Goal: Task Accomplishment & Management: Use online tool/utility

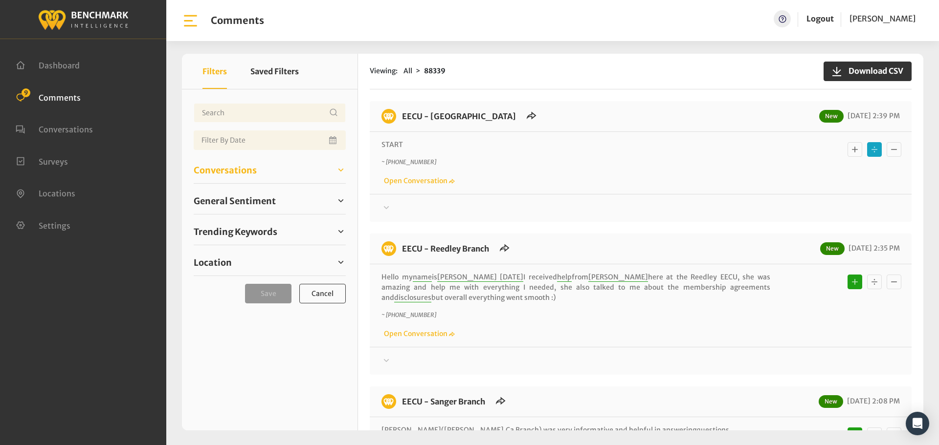
click at [238, 172] on span "Conversations" at bounding box center [225, 170] width 63 height 13
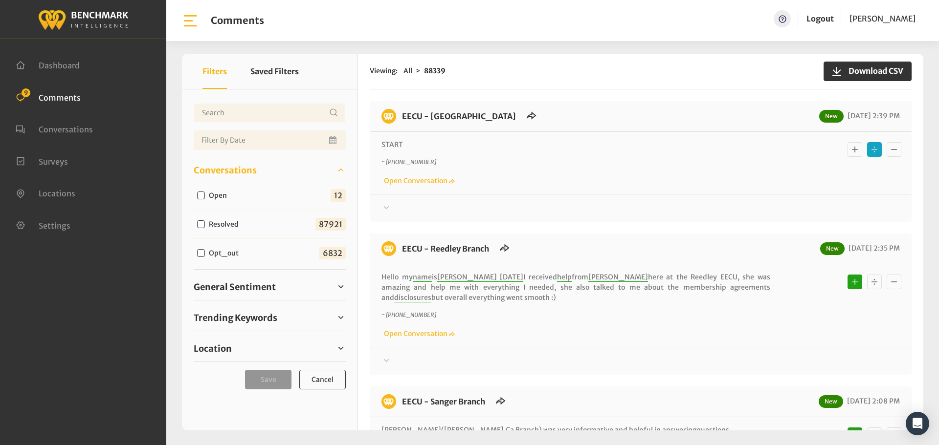
click at [203, 197] on input "Open" at bounding box center [201, 196] width 8 height 8
checkbox input "true"
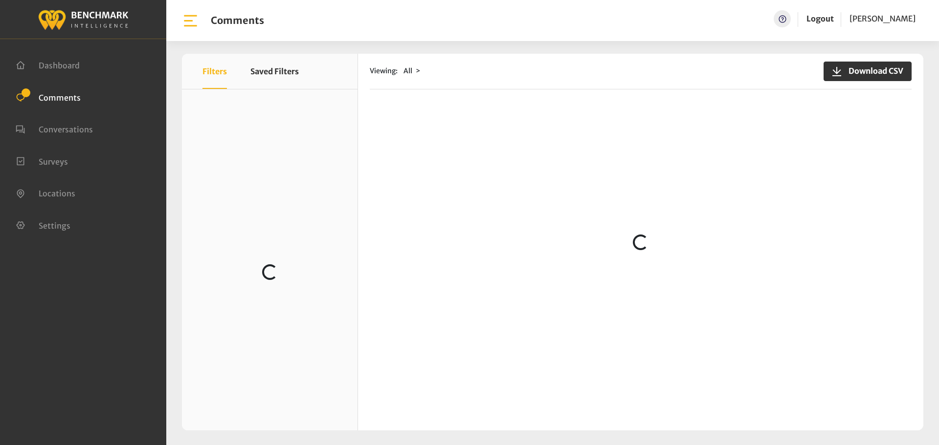
scroll to position [111, 0]
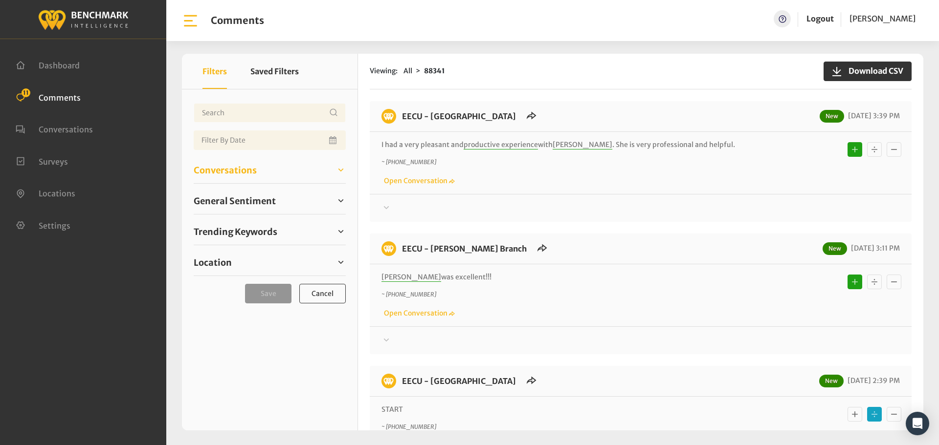
click at [226, 173] on span "Conversations" at bounding box center [225, 170] width 63 height 13
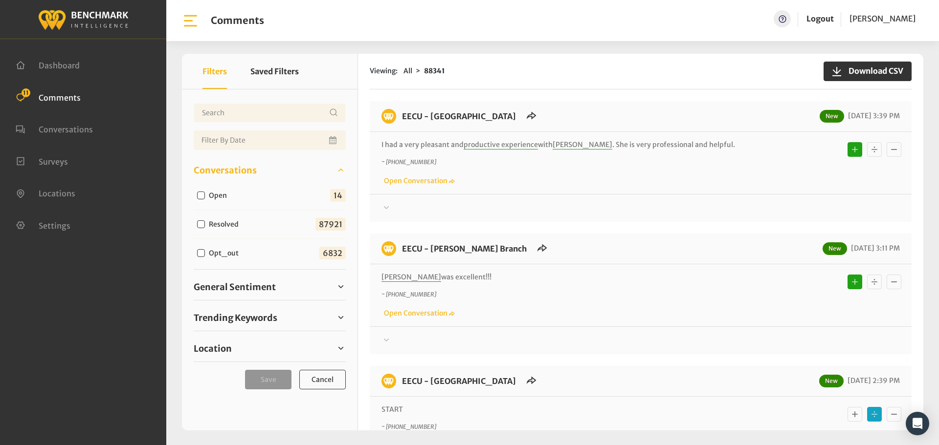
click at [201, 194] on input "Open" at bounding box center [201, 196] width 8 height 8
checkbox input "true"
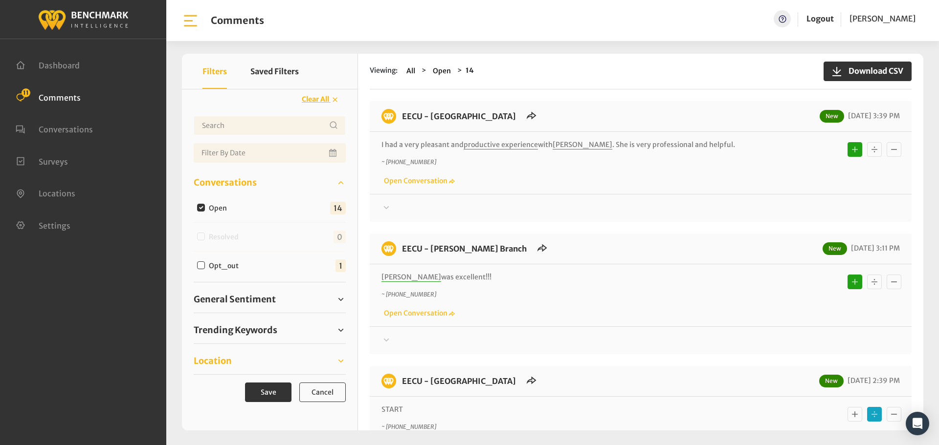
click at [224, 356] on span "Location" at bounding box center [213, 360] width 38 height 13
click at [205, 385] on div "Eecu - Clinton Way" at bounding box center [236, 386] width 85 height 12
click at [204, 385] on input "Eecu - Clinton Way" at bounding box center [201, 386] width 8 height 8
checkbox input "true"
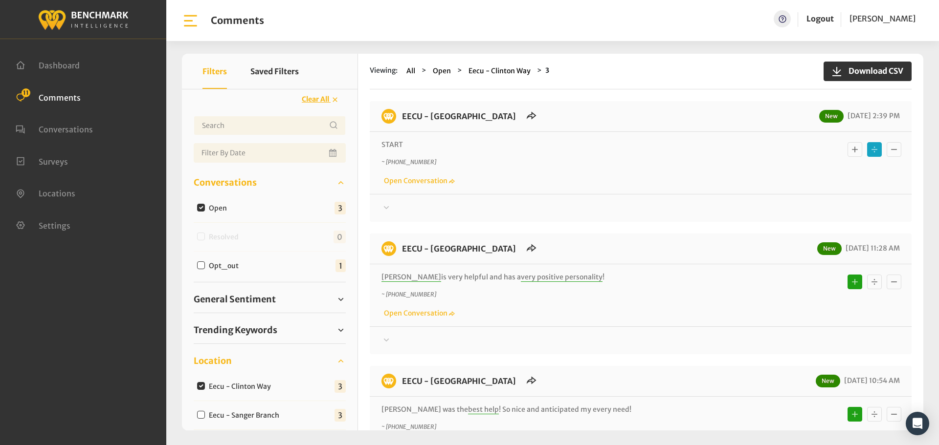
click at [379, 207] on div "Your comment about EECU is greatly appreciated! If at any time you wish to end …" at bounding box center [641, 204] width 542 height 20
click at [415, 211] on div at bounding box center [640, 208] width 518 height 12
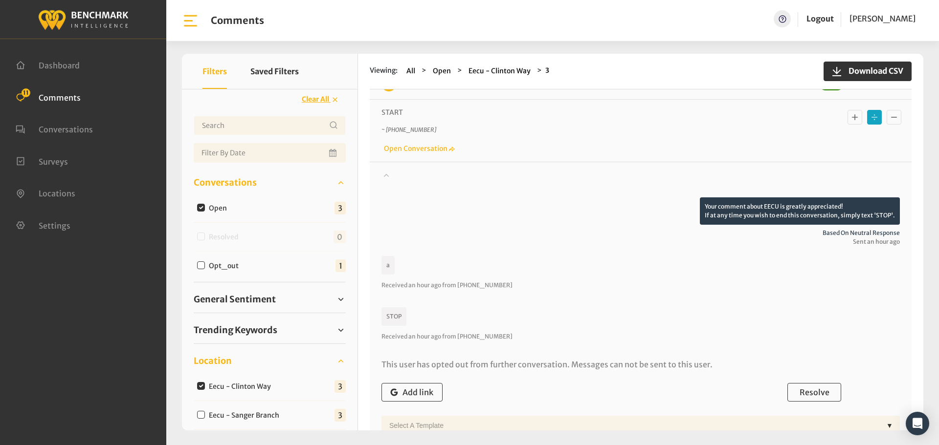
scroll to position [98, 0]
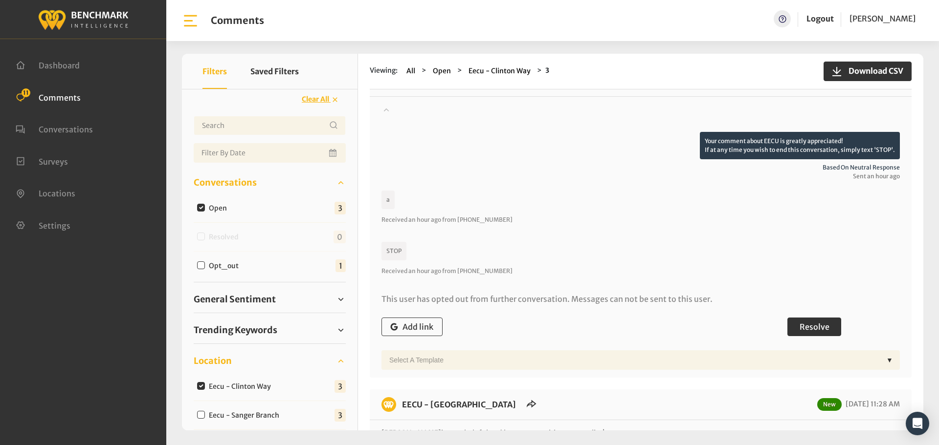
click at [815, 325] on span "Resolve" at bounding box center [814, 327] width 30 height 10
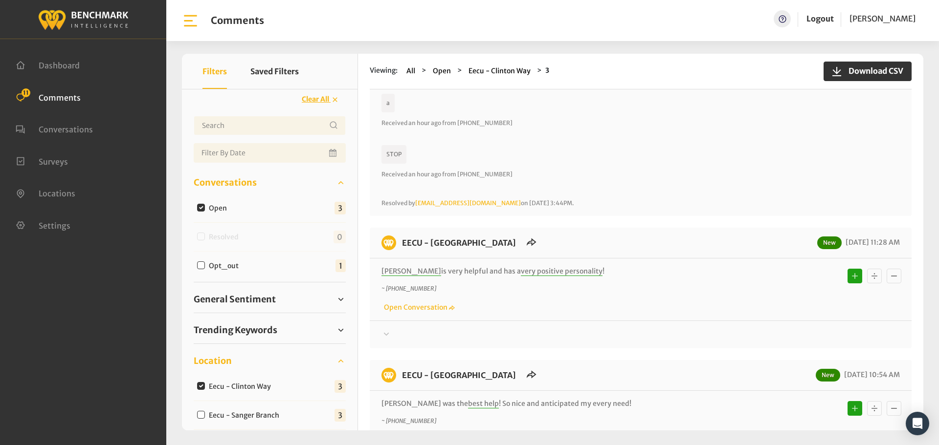
scroll to position [244, 0]
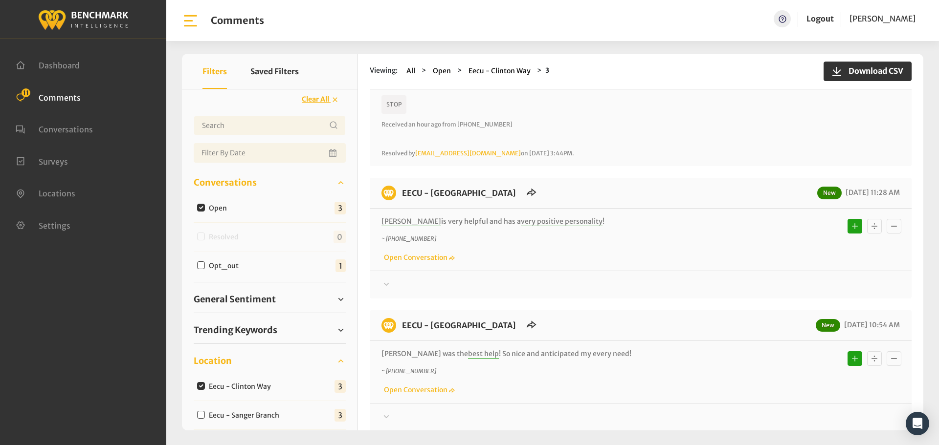
click at [387, 281] on icon at bounding box center [386, 285] width 10 height 12
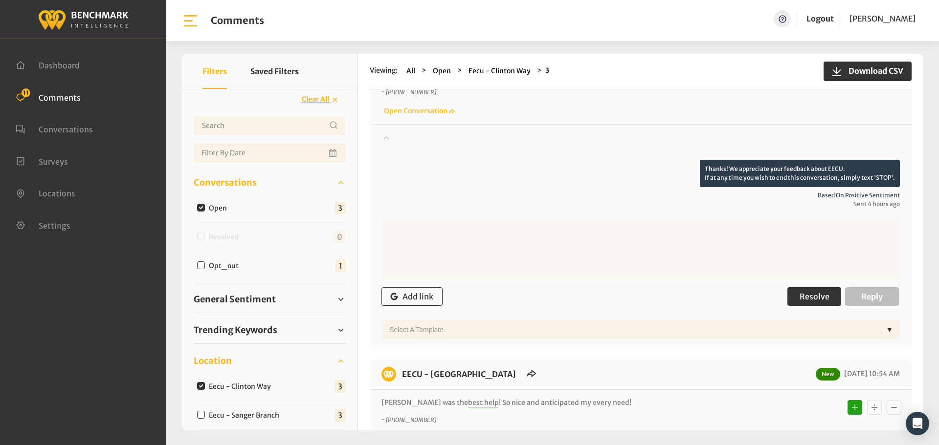
click at [808, 298] on span "Resolve" at bounding box center [814, 297] width 30 height 10
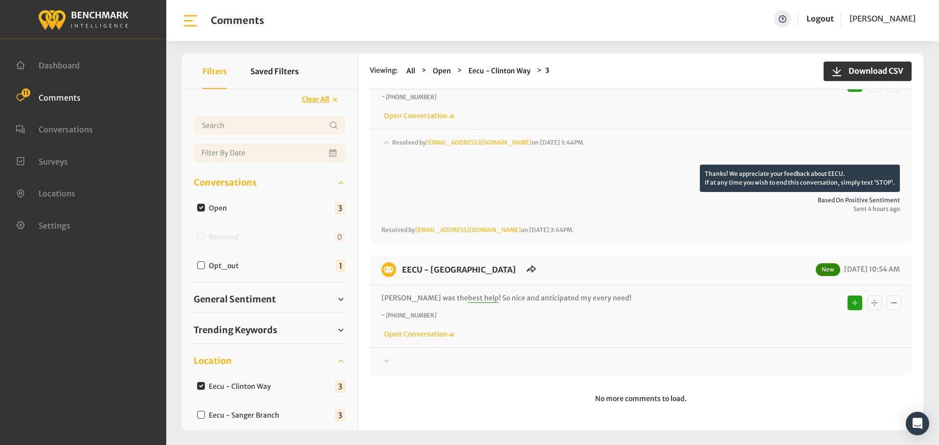
click at [389, 363] on icon at bounding box center [386, 361] width 10 height 12
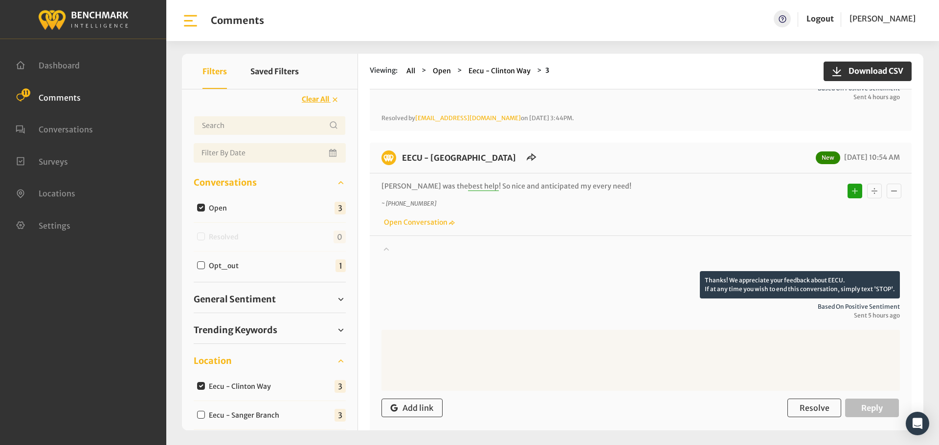
scroll to position [579, 0]
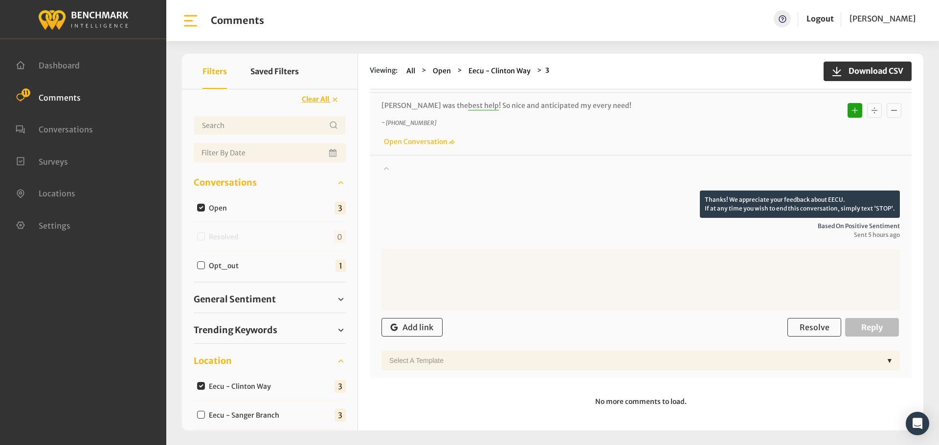
click at [799, 314] on div "Add link Resolve Reply" at bounding box center [640, 327] width 518 height 29
click at [800, 326] on span "Resolve" at bounding box center [814, 328] width 30 height 10
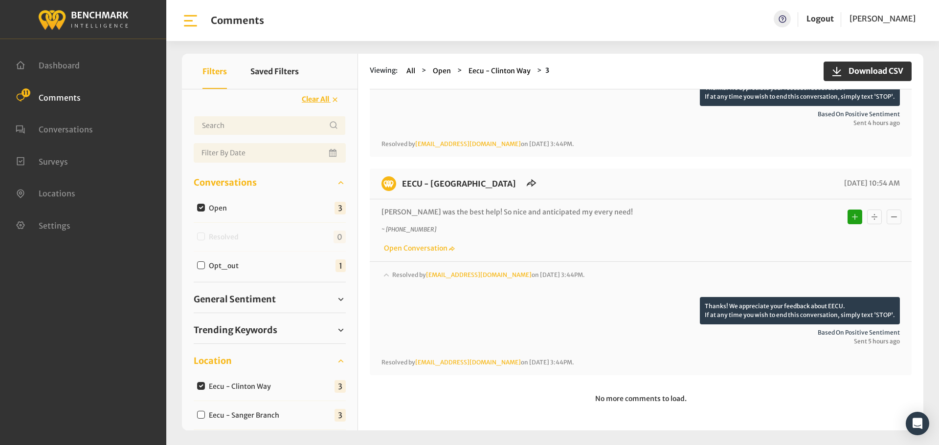
click at [201, 414] on input "Eecu - Sanger Branch" at bounding box center [201, 415] width 8 height 8
checkbox input "true"
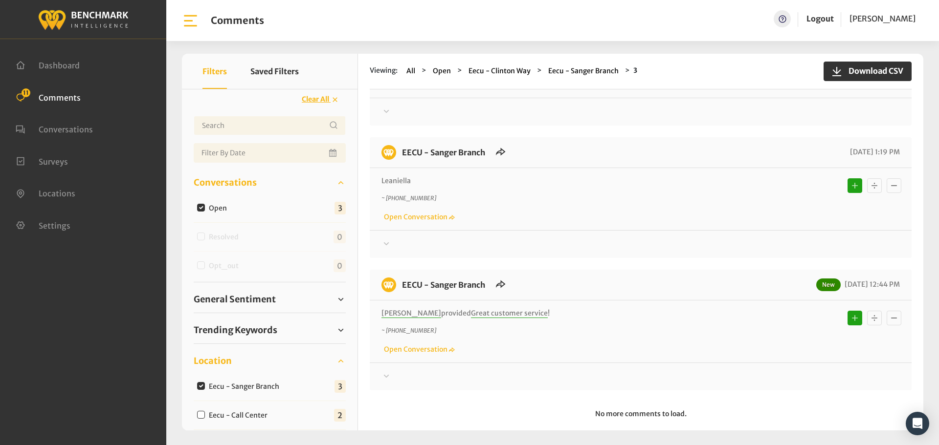
scroll to position [111, 0]
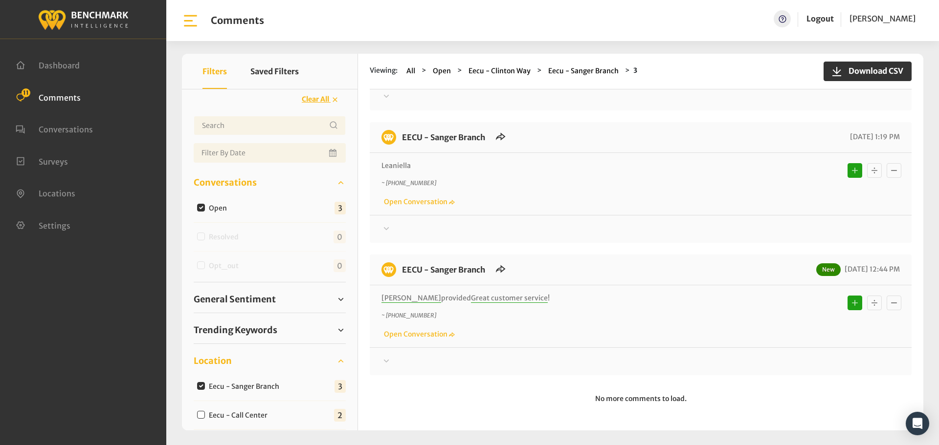
click at [389, 236] on div "EECU - Sanger Branch 09/10/2025 1:19 PM Leaniella ~ +15593940448 Open Conversat…" at bounding box center [641, 182] width 542 height 121
click at [392, 230] on div at bounding box center [640, 229] width 518 height 12
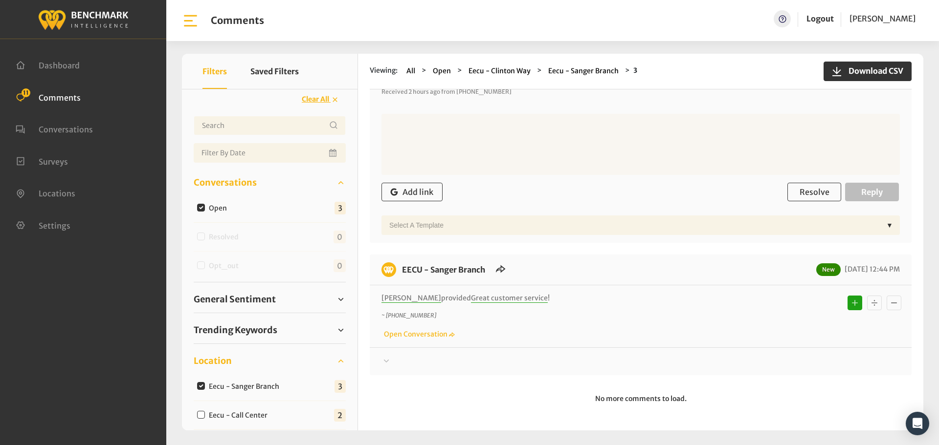
click at [397, 363] on div at bounding box center [640, 362] width 518 height 12
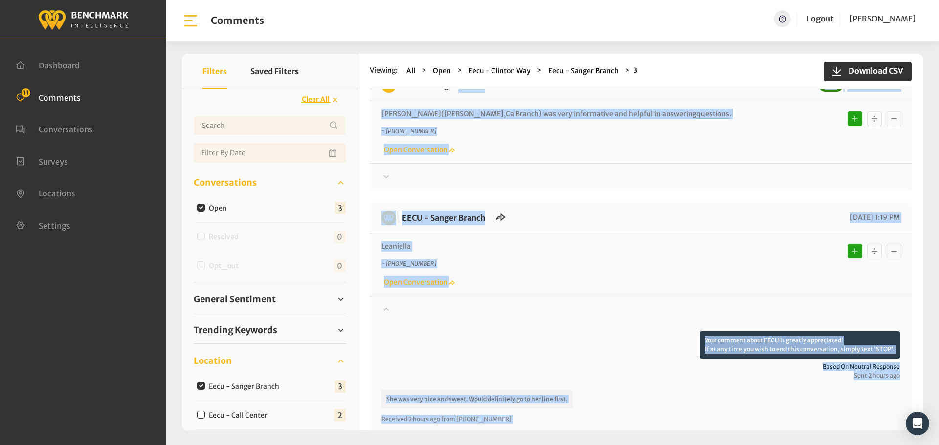
scroll to position [0, 0]
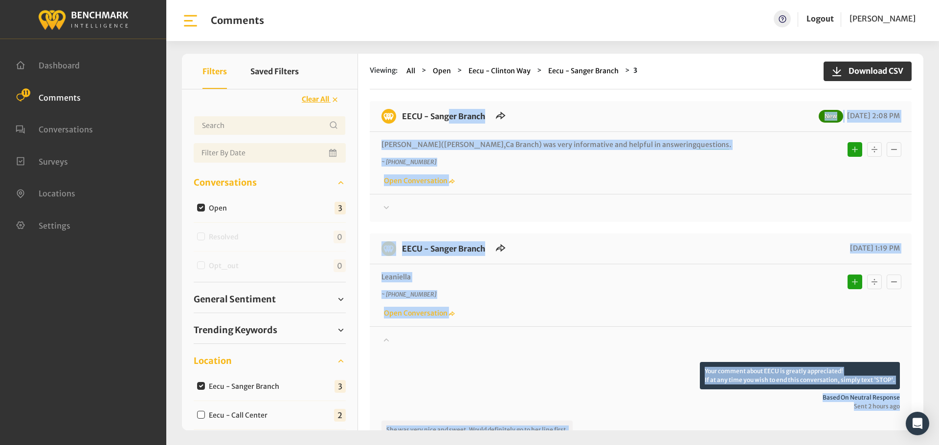
drag, startPoint x: 518, startPoint y: 298, endPoint x: 398, endPoint y: 110, distance: 223.6
copy div "EECU - Sanger Branch New 09/10/2025 2:08 PM Jose(Sanger,Ca Branch) was very inf…"
click at [430, 211] on div at bounding box center [640, 208] width 518 height 12
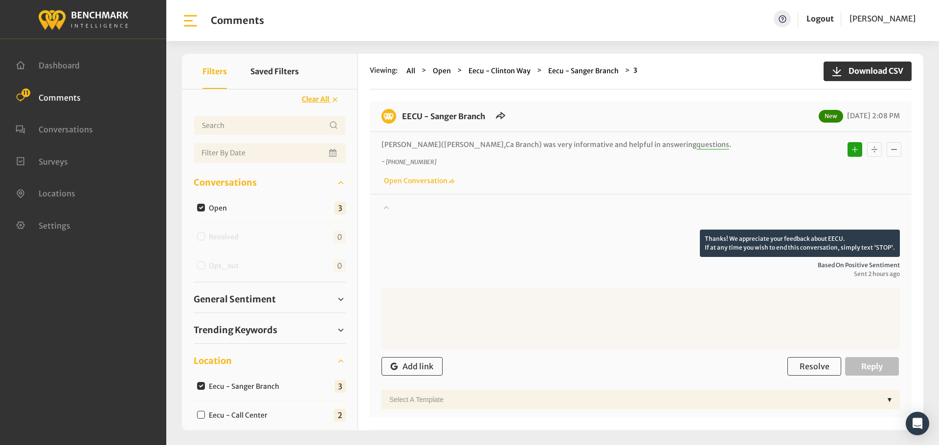
scroll to position [49, 0]
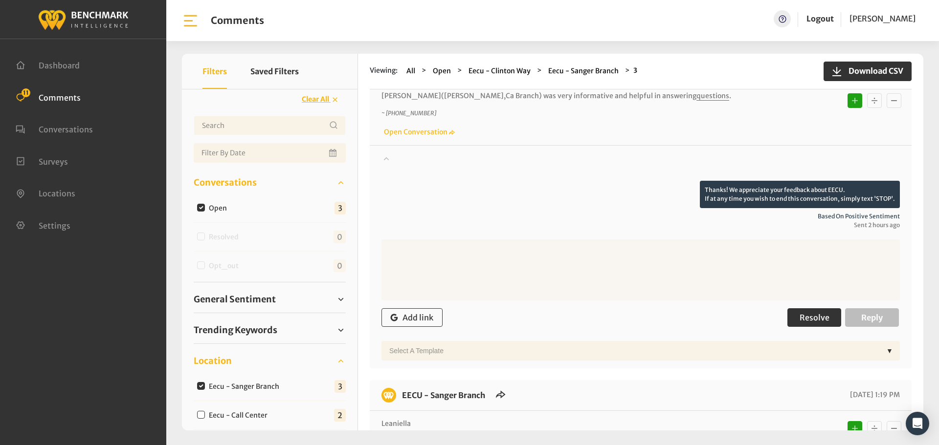
click at [809, 318] on span "Resolve" at bounding box center [814, 318] width 30 height 10
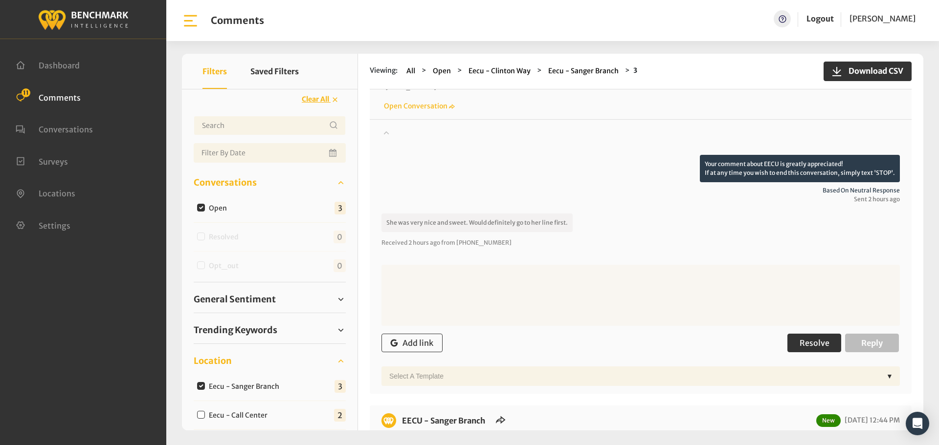
click at [818, 342] on span "Resolve" at bounding box center [814, 343] width 30 height 10
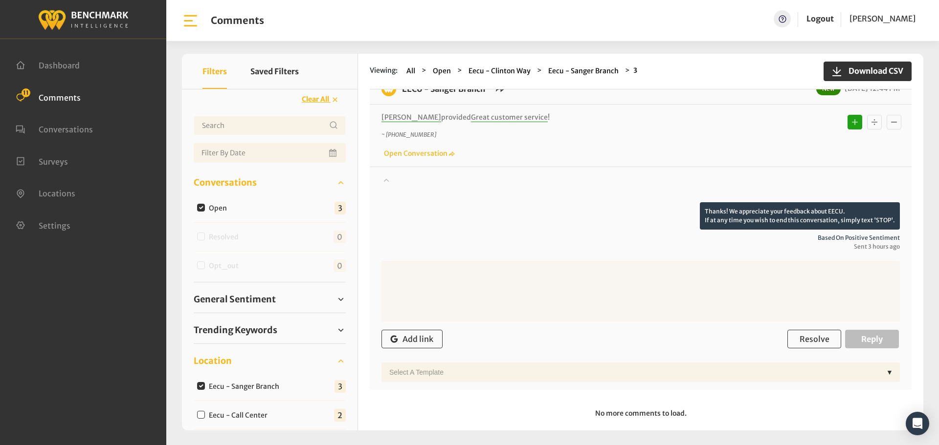
scroll to position [530, 0]
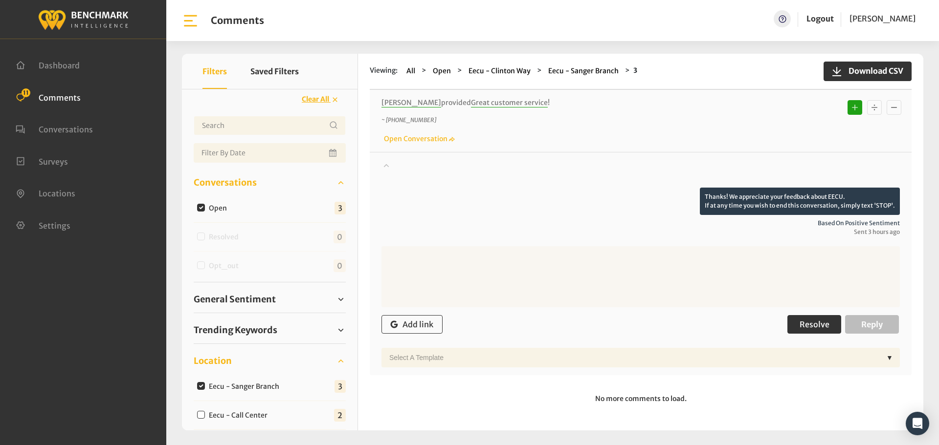
click at [816, 322] on span "Resolve" at bounding box center [814, 325] width 30 height 10
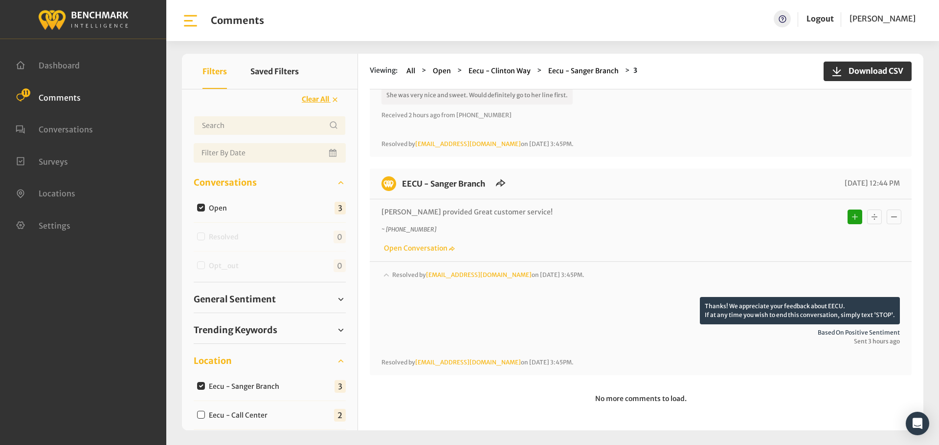
click at [200, 412] on input "Eecu - Call Center" at bounding box center [201, 415] width 8 height 8
checkbox input "true"
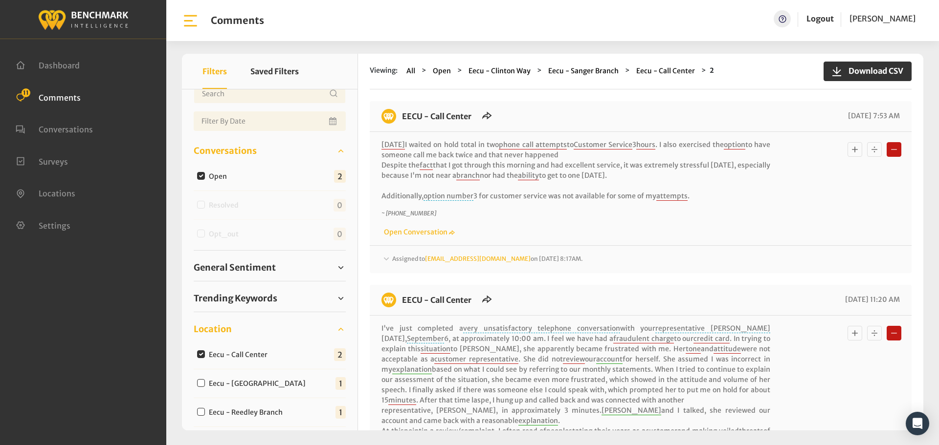
scroll to position [49, 0]
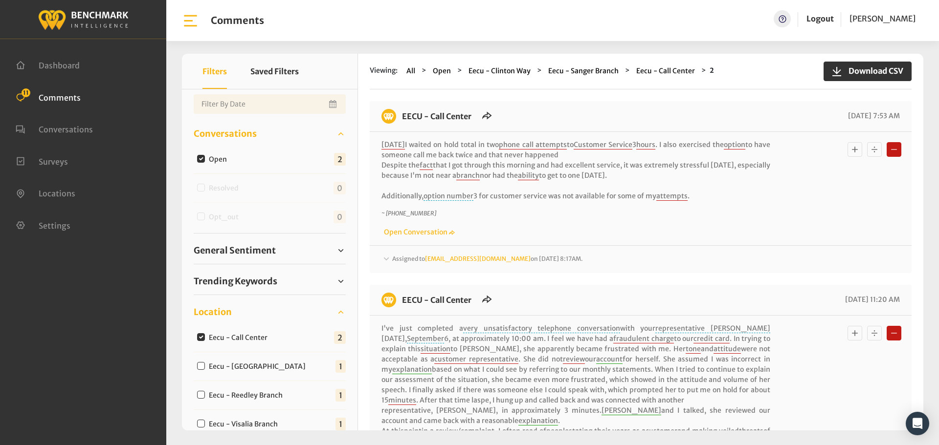
click at [200, 340] on input "Eecu - Call Center" at bounding box center [201, 337] width 8 height 8
checkbox input "false"
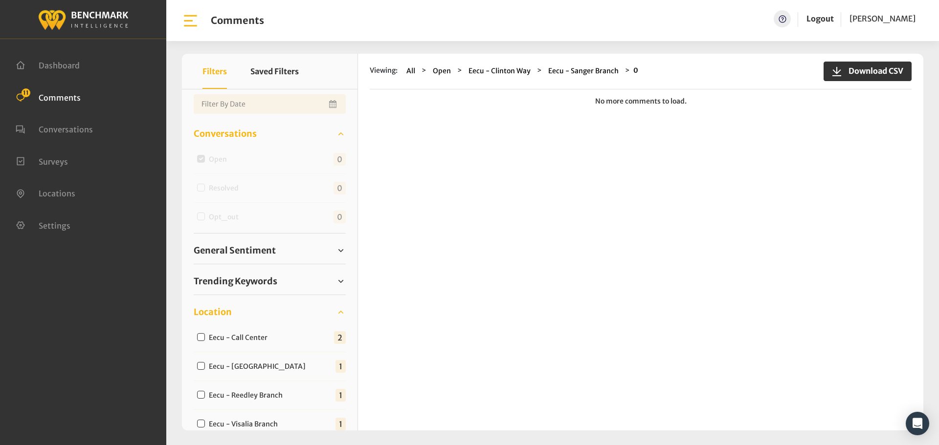
click at [198, 363] on input "Eecu - Clovis North Branch" at bounding box center [201, 366] width 8 height 8
checkbox input "true"
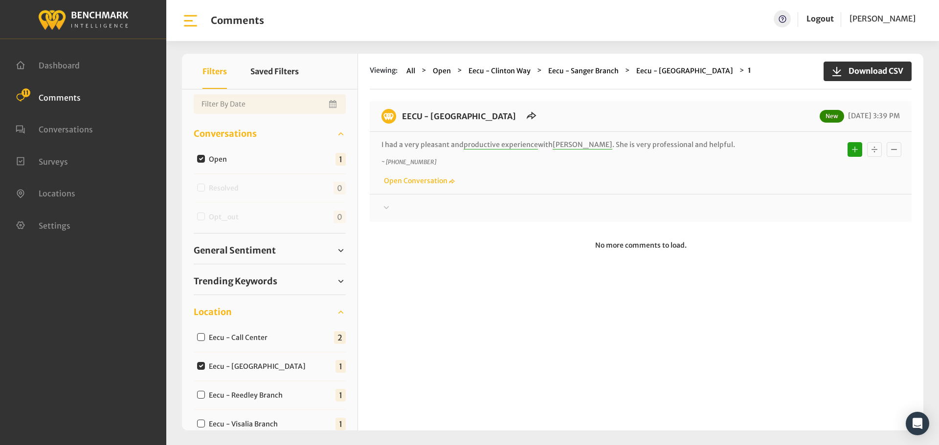
click at [412, 213] on div at bounding box center [640, 208] width 518 height 12
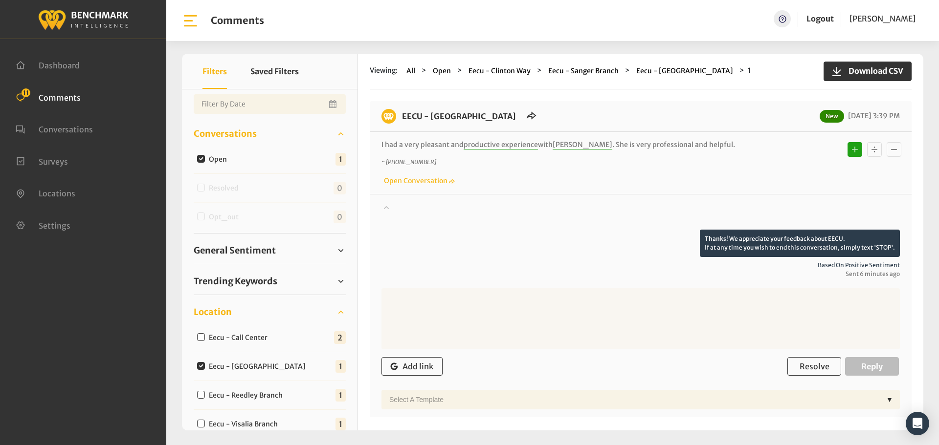
click at [412, 213] on div at bounding box center [640, 215] width 518 height 27
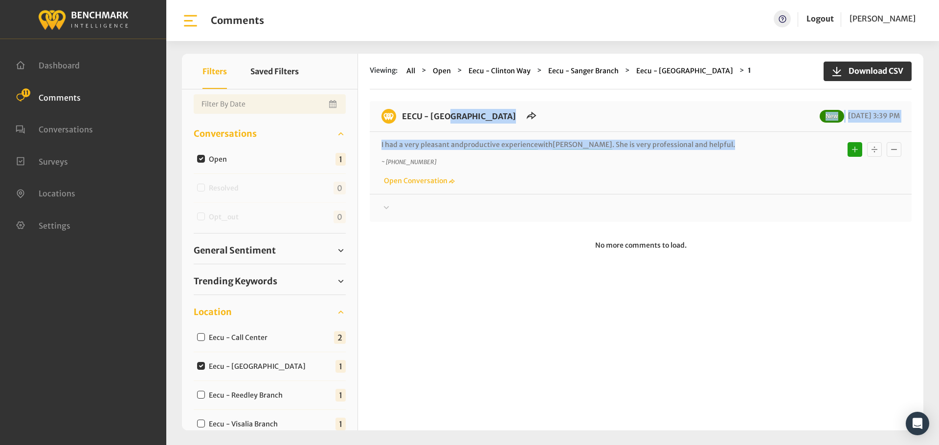
drag, startPoint x: 706, startPoint y: 144, endPoint x: 400, endPoint y: 118, distance: 307.2
click at [400, 118] on div "EECU - Clovis North Branch New 09/10/2025 3:39 PM I had a very pleasant and pro…" at bounding box center [641, 161] width 542 height 121
copy div "EECU - Clovis North Branch New 09/10/2025 3:39 PM I had a very pleasant and pro…"
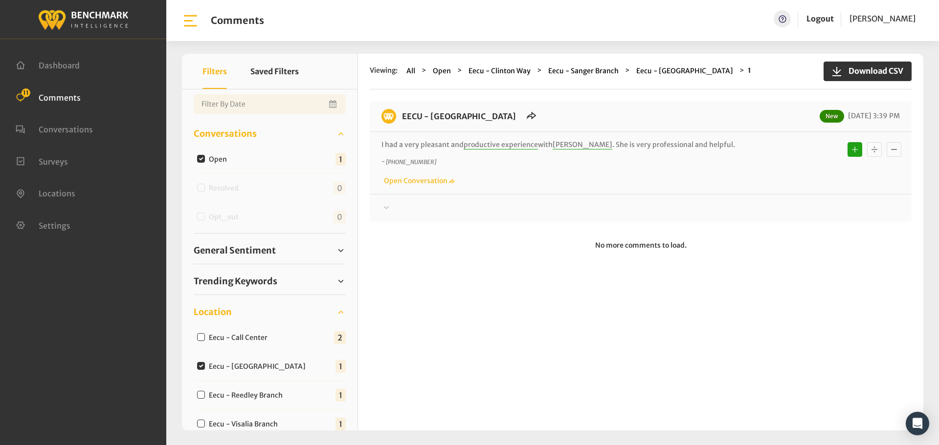
drag, startPoint x: 389, startPoint y: 208, endPoint x: 415, endPoint y: 207, distance: 25.9
click at [389, 208] on icon at bounding box center [386, 208] width 10 height 12
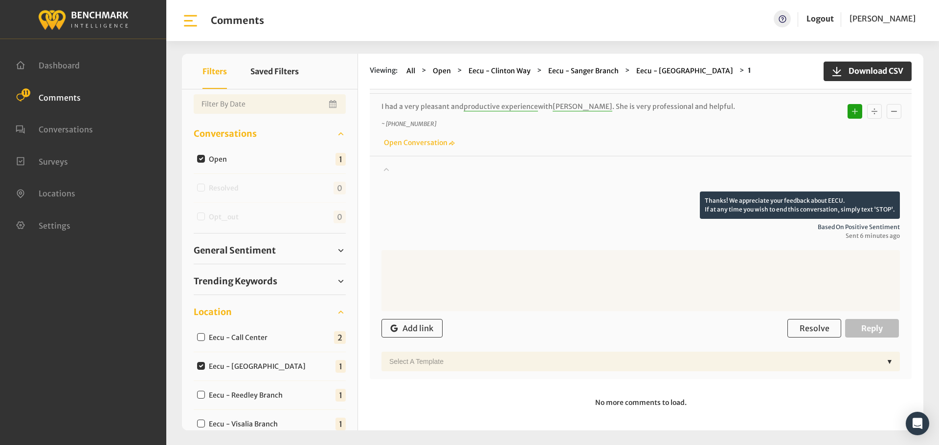
scroll to position [39, 0]
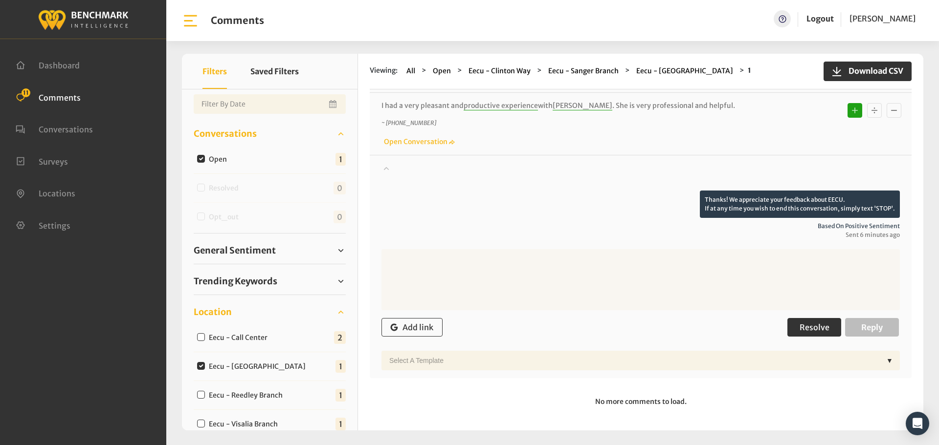
click at [805, 328] on span "Resolve" at bounding box center [814, 328] width 30 height 10
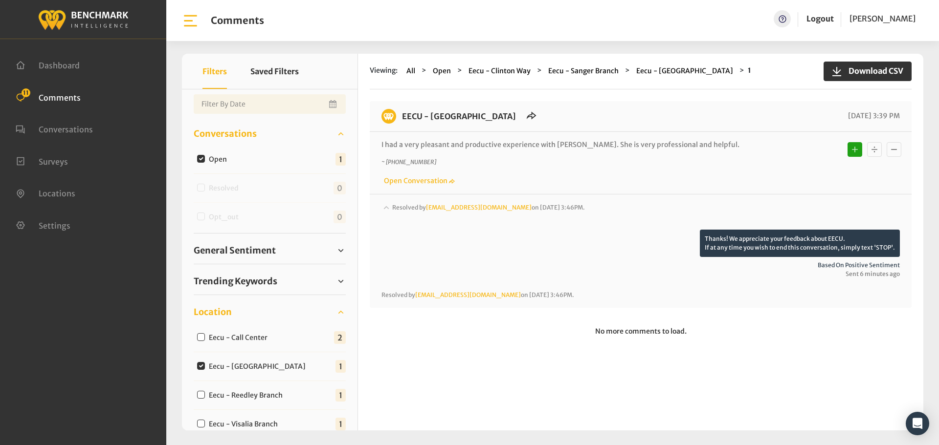
scroll to position [0, 0]
click at [203, 394] on input "Eecu - Reedley Branch" at bounding box center [201, 395] width 8 height 8
checkbox input "true"
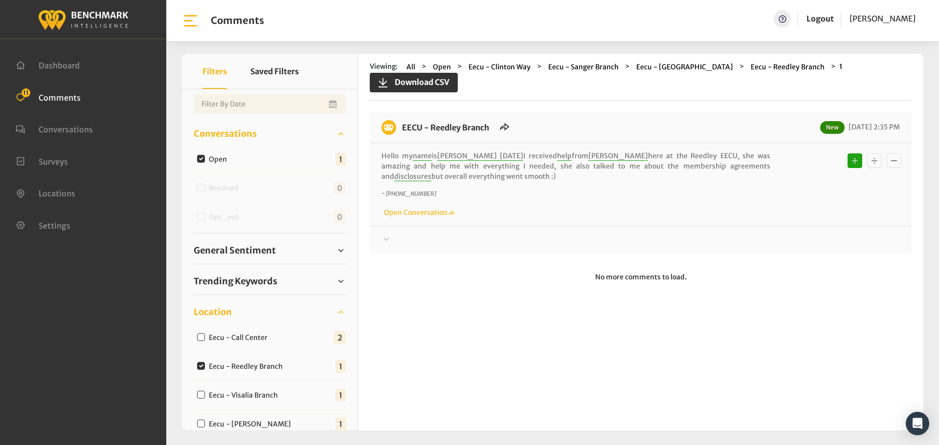
click at [406, 238] on div at bounding box center [640, 240] width 518 height 12
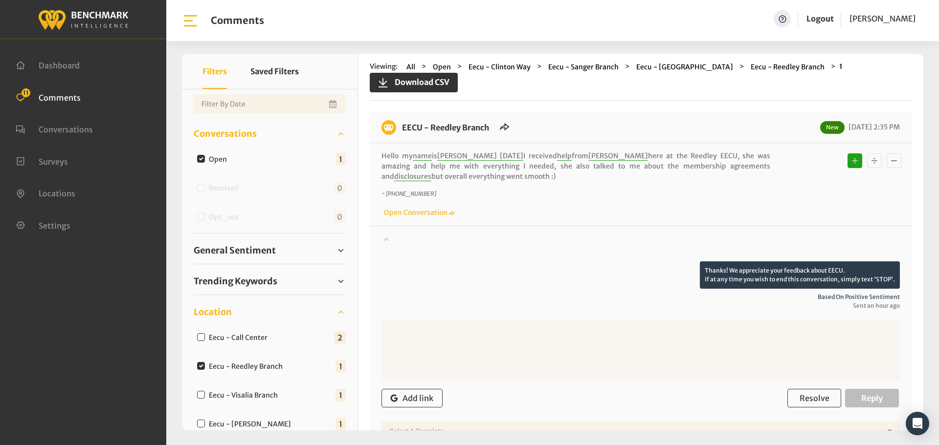
click at [406, 238] on div at bounding box center [640, 247] width 518 height 27
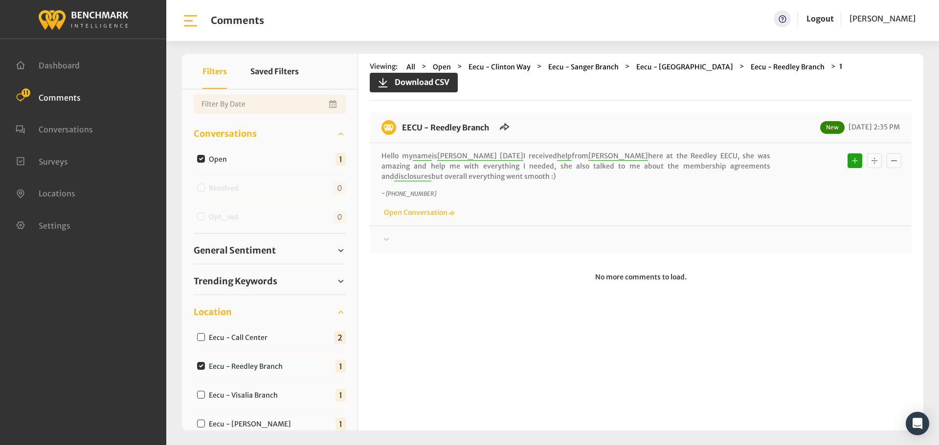
drag, startPoint x: 489, startPoint y: 175, endPoint x: 398, endPoint y: 130, distance: 102.1
click at [398, 130] on div "EECU - Reedley Branch New 09/10/2025 2:35 PM Hello my name is Edwin Reyes today…" at bounding box center [641, 182] width 542 height 141
copy div "EECU - Reedley Branch New 09/10/2025 2:35 PM Hello my name is Edwin Reyes today…"
click at [436, 241] on div at bounding box center [640, 240] width 518 height 12
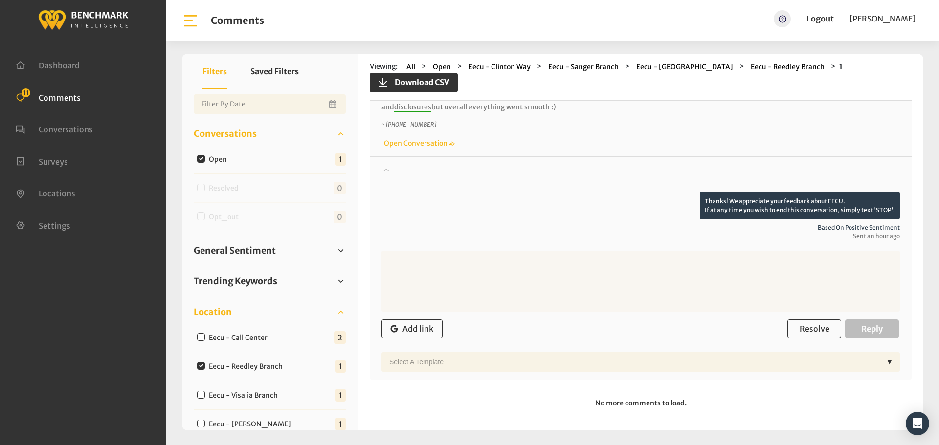
scroll to position [71, 0]
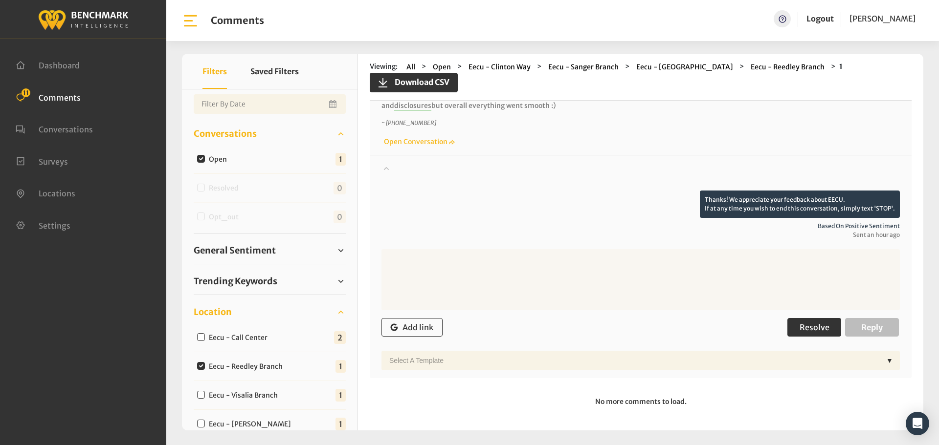
click at [822, 328] on span "Resolve" at bounding box center [814, 328] width 30 height 10
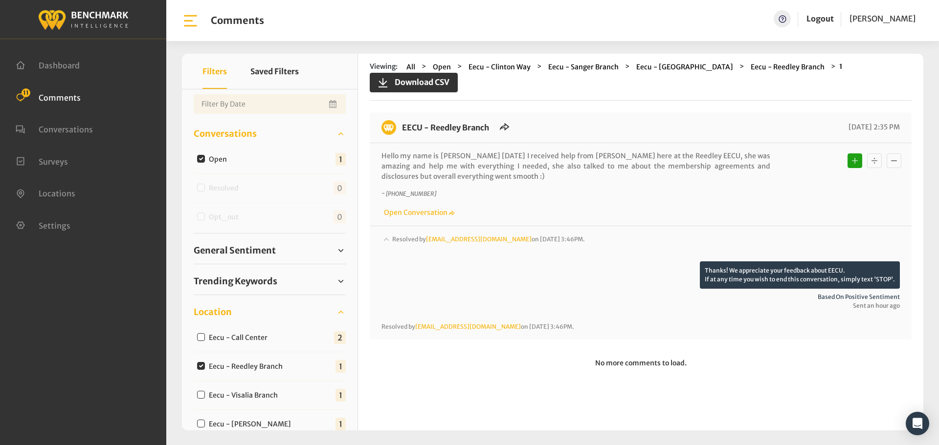
scroll to position [0, 0]
click at [200, 394] on input "Eecu - Visalia Branch" at bounding box center [201, 395] width 8 height 8
checkbox input "true"
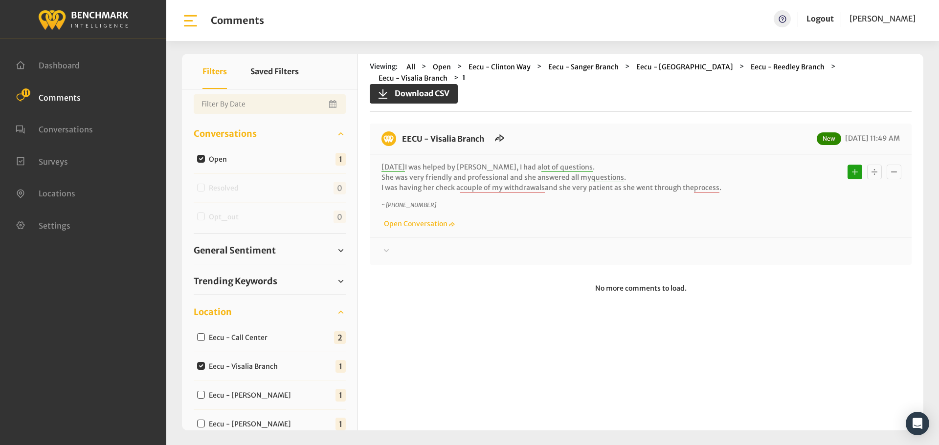
click at [402, 251] on div at bounding box center [640, 251] width 518 height 12
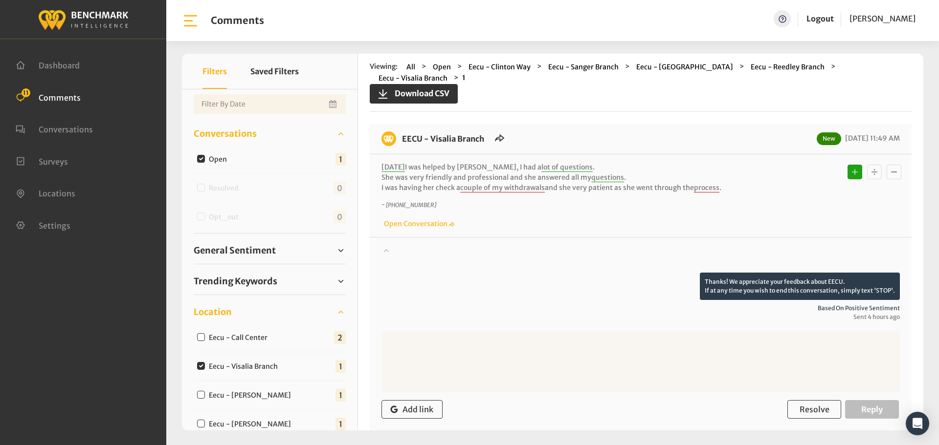
click at [402, 251] on div at bounding box center [640, 258] width 518 height 27
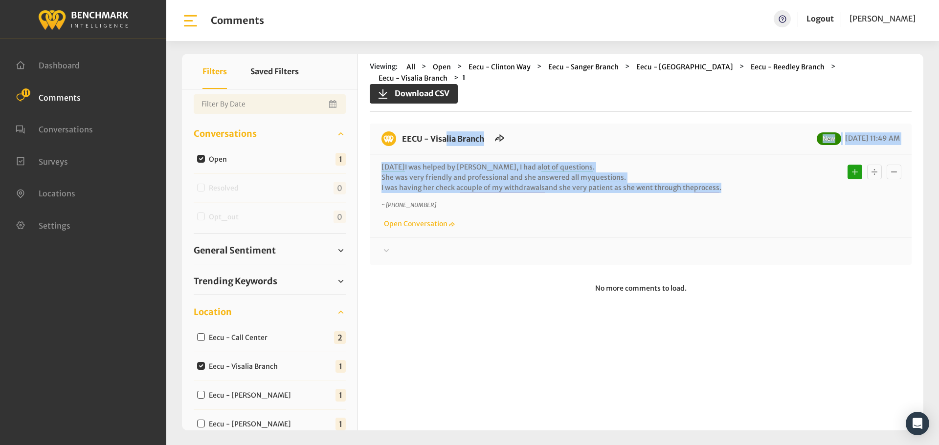
drag, startPoint x: 742, startPoint y: 183, endPoint x: 400, endPoint y: 136, distance: 344.5
click at [400, 136] on div "EECU - Visalia Branch New 09/10/2025 11:49 AM Today I was helped by Edith, I ha…" at bounding box center [641, 194] width 542 height 141
copy div "EECU - Visalia Branch New 09/10/2025 11:49 AM Today I was helped by Edith, I ha…"
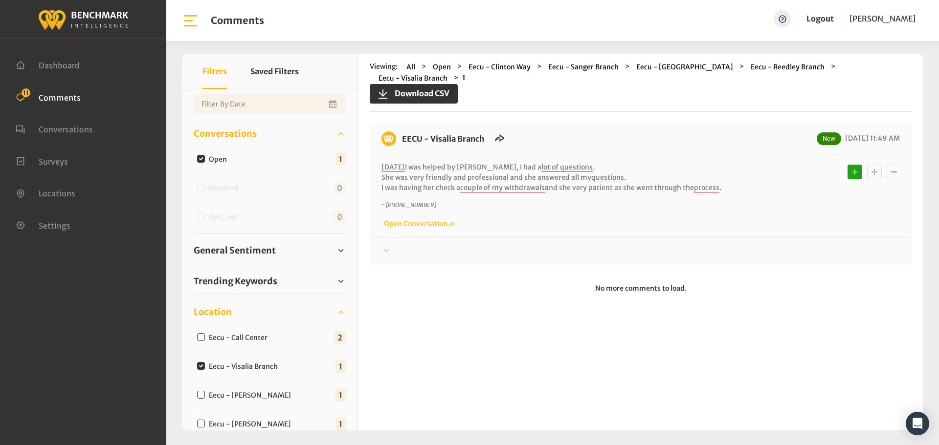
click at [422, 256] on div at bounding box center [640, 251] width 518 height 12
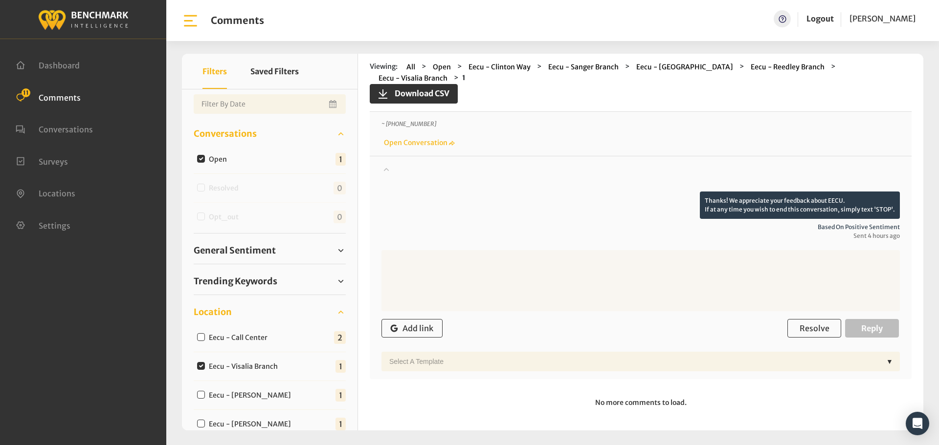
scroll to position [82, 0]
click at [793, 323] on button "Resolve" at bounding box center [814, 328] width 54 height 19
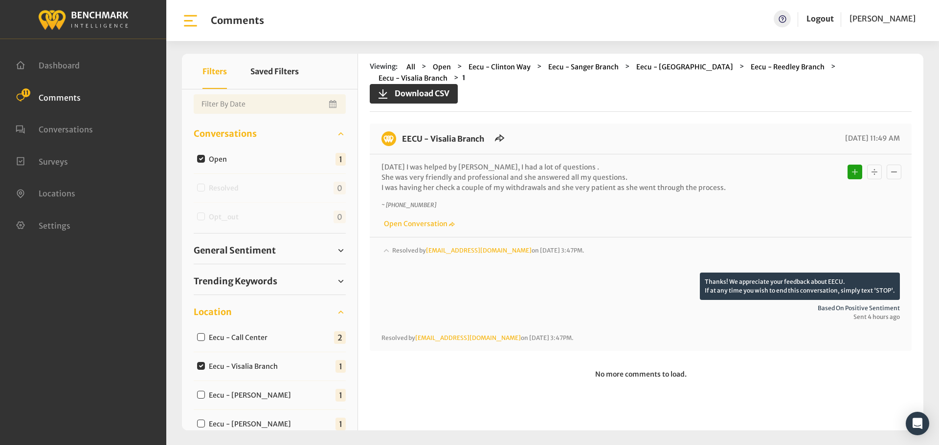
scroll to position [0, 0]
click at [204, 392] on input "Eecu - Clovis West" at bounding box center [201, 395] width 8 height 8
checkbox input "true"
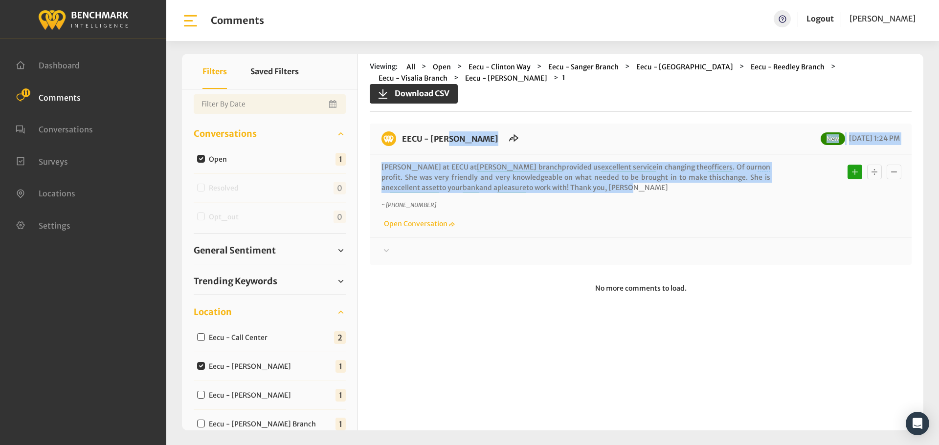
drag, startPoint x: 552, startPoint y: 184, endPoint x: 398, endPoint y: 140, distance: 160.6
click at [398, 140] on div "EECU - Clovis West New 09/10/2025 1:24 PM Emily at EECU at Clovis West branch p…" at bounding box center [641, 194] width 542 height 141
copy div "EECU - Clovis West New 09/10/2025 1:24 PM Emily at EECU at Clovis West branch p…"
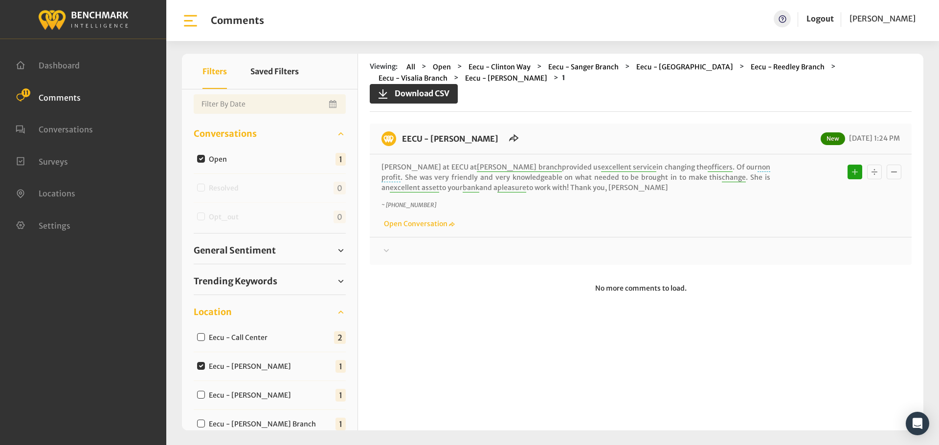
click at [487, 189] on p "Emily at EECU at Clovis West branch provided us excellent service in changing t…" at bounding box center [575, 177] width 389 height 31
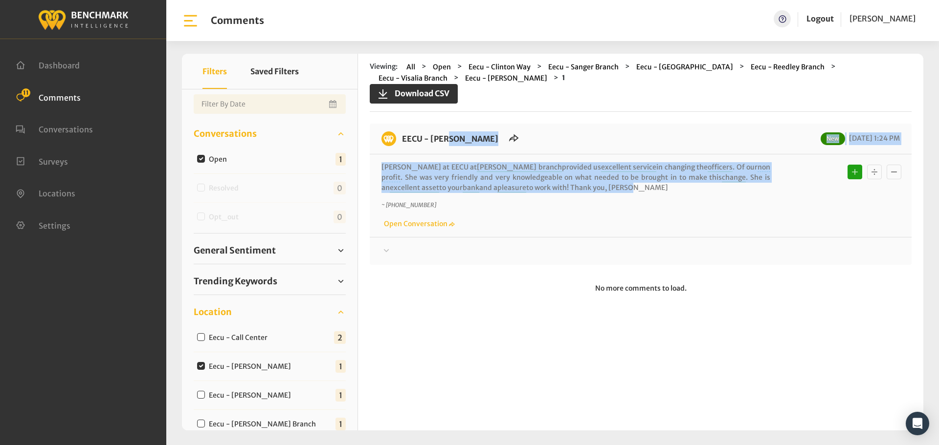
drag, startPoint x: 557, startPoint y: 186, endPoint x: 400, endPoint y: 136, distance: 164.5
click at [400, 136] on div "EECU - Clovis West New 09/10/2025 1:24 PM Emily at EECU at Clovis West branch p…" at bounding box center [641, 194] width 542 height 141
copy div "EECU - Clovis West New 09/10/2025 1:24 PM Emily at EECU at Clovis West branch p…"
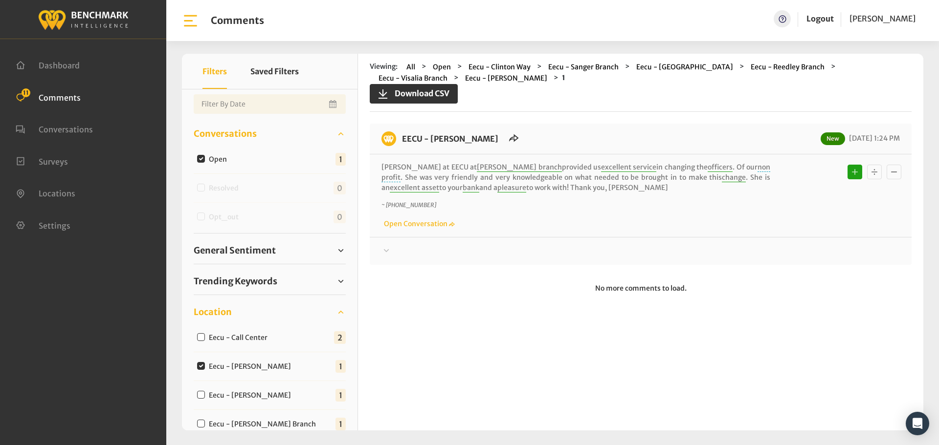
drag, startPoint x: 417, startPoint y: 251, endPoint x: 429, endPoint y: 248, distance: 12.9
click at [417, 251] on div at bounding box center [640, 251] width 518 height 12
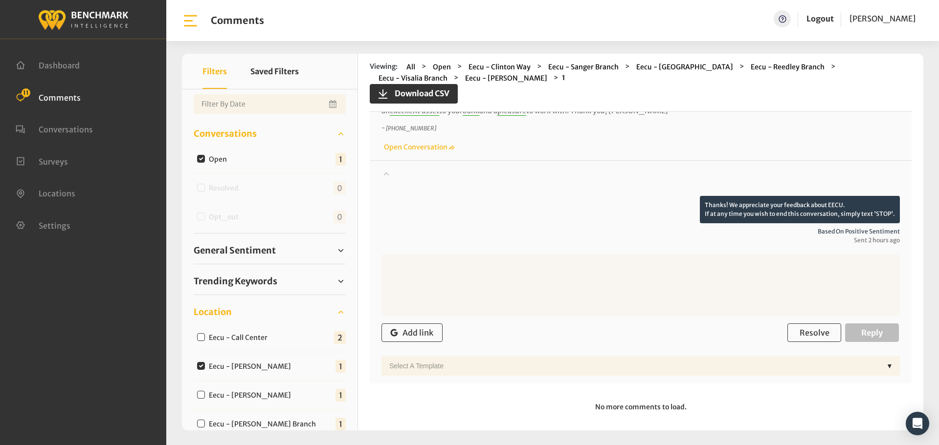
scroll to position [84, 0]
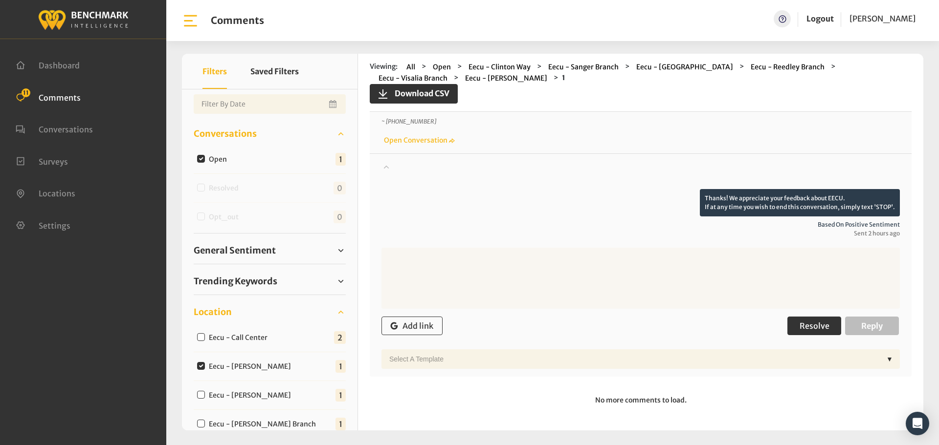
click at [817, 323] on span "Resolve" at bounding box center [814, 326] width 30 height 10
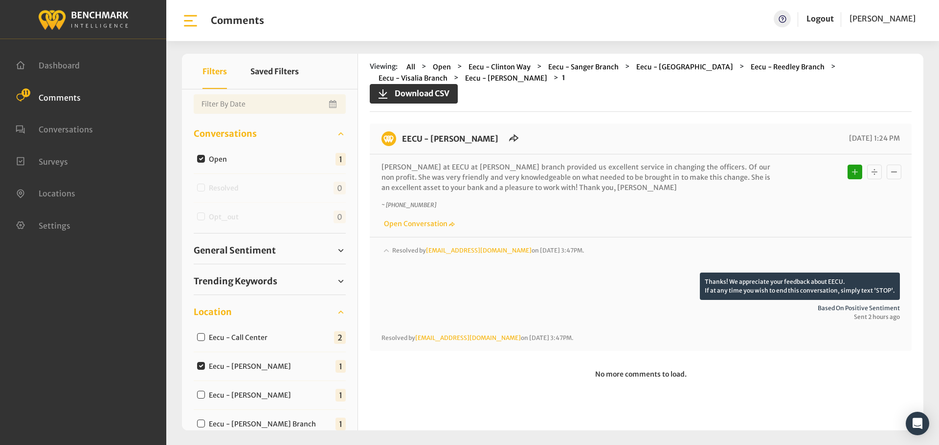
scroll to position [0, 0]
click at [201, 395] on input "Eecu - Van Ness" at bounding box center [201, 395] width 8 height 8
checkbox input "true"
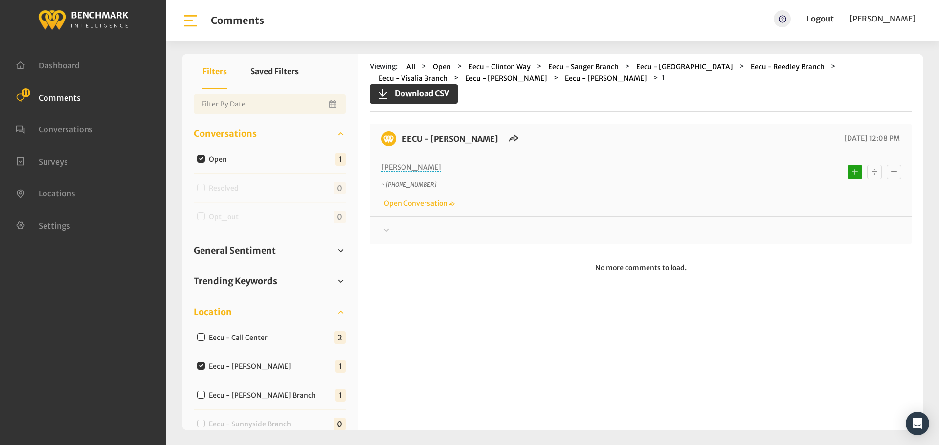
click at [416, 237] on div "EECU - Van Ness 09/10/2025 12:08 PM Gabriel ~ +15593940265 Open Conversation" at bounding box center [641, 184] width 542 height 121
click at [409, 226] on div at bounding box center [640, 231] width 518 height 12
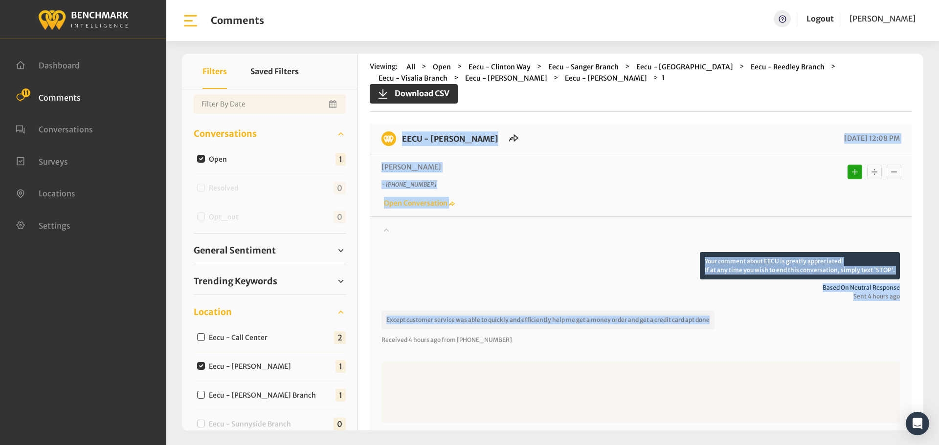
drag, startPoint x: 707, startPoint y: 322, endPoint x: 389, endPoint y: 132, distance: 370.4
click at [389, 132] on div "EECU - Van Ness 09/10/2025 12:08 PM Gabriel ~ +15593940265 Open Conversation" at bounding box center [641, 308] width 542 height 368
copy div "EECU - Van Ness 09/10/2025 12:08 PM Gabriel ~ +15593940265 Open Conversation Yo…"
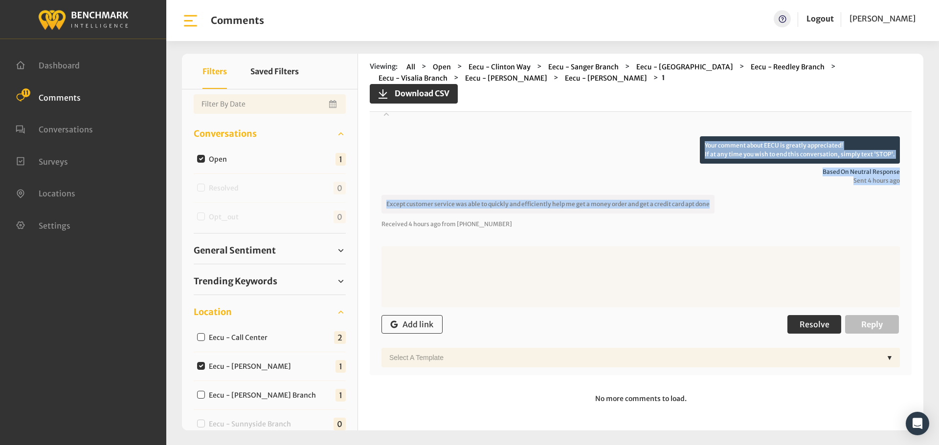
click at [818, 319] on button "Resolve" at bounding box center [814, 324] width 54 height 19
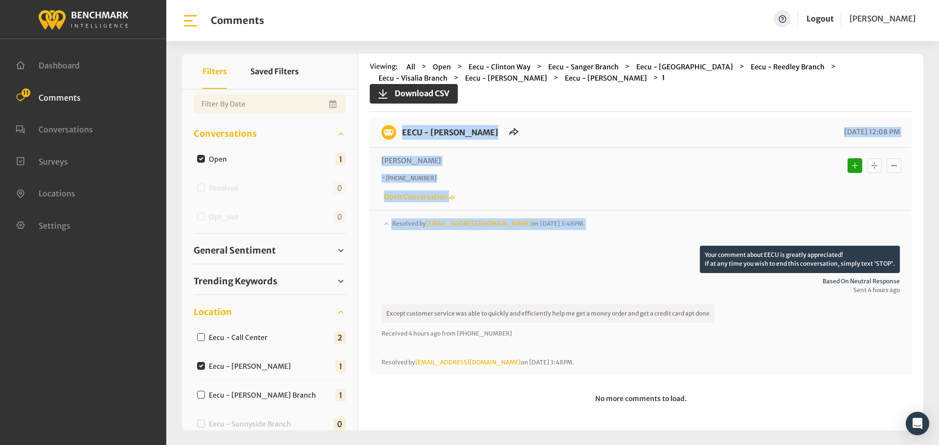
click at [200, 393] on input "Eecu - Armstrong Branch" at bounding box center [201, 395] width 8 height 8
checkbox input "true"
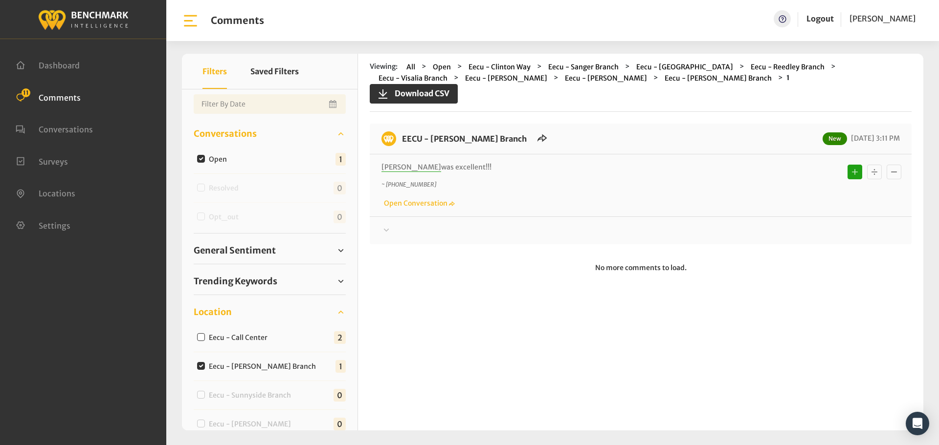
click at [394, 233] on div at bounding box center [640, 231] width 518 height 12
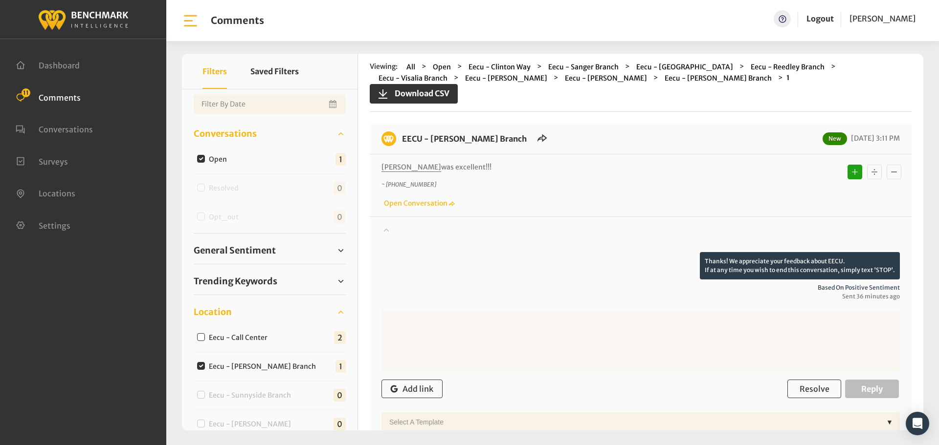
click at [394, 233] on div at bounding box center [640, 238] width 518 height 27
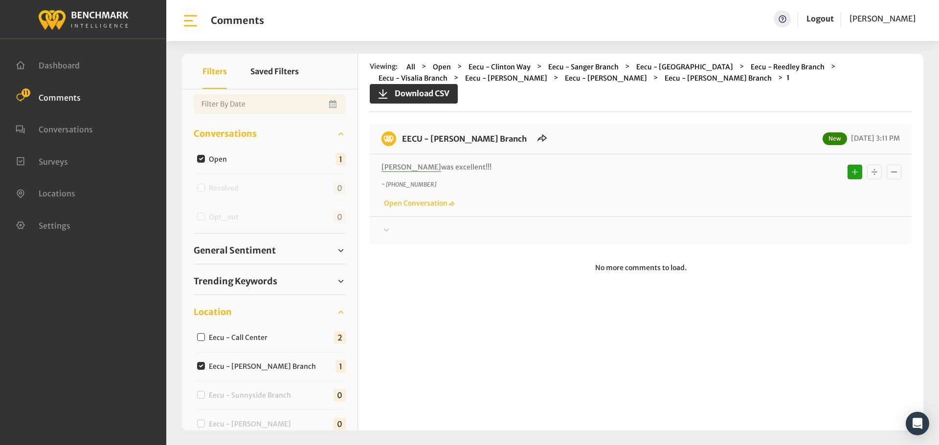
drag, startPoint x: 477, startPoint y: 165, endPoint x: 403, endPoint y: 133, distance: 80.8
click at [403, 133] on div "EECU - Armstrong Branch New 09/10/2025 3:11 PM Alex was excellent!!! ~ +1559977…" at bounding box center [641, 184] width 542 height 121
copy div "EECU - Armstrong Branch New 09/10/2025 3:11 PM Alex was excellent!!!"
click at [412, 237] on div "EECU - Armstrong Branch New 09/10/2025 3:11 PM Alex was excellent!!! ~ +1559977…" at bounding box center [641, 184] width 542 height 121
click at [564, 237] on div "EECU - Armstrong Branch New 09/10/2025 3:11 PM Alex was excellent!!! ~ +1559977…" at bounding box center [641, 184] width 542 height 121
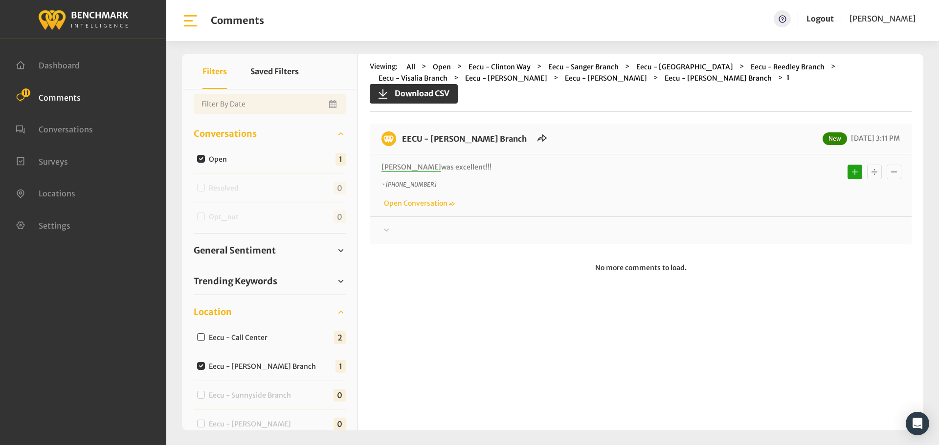
click at [410, 235] on div at bounding box center [640, 231] width 518 height 12
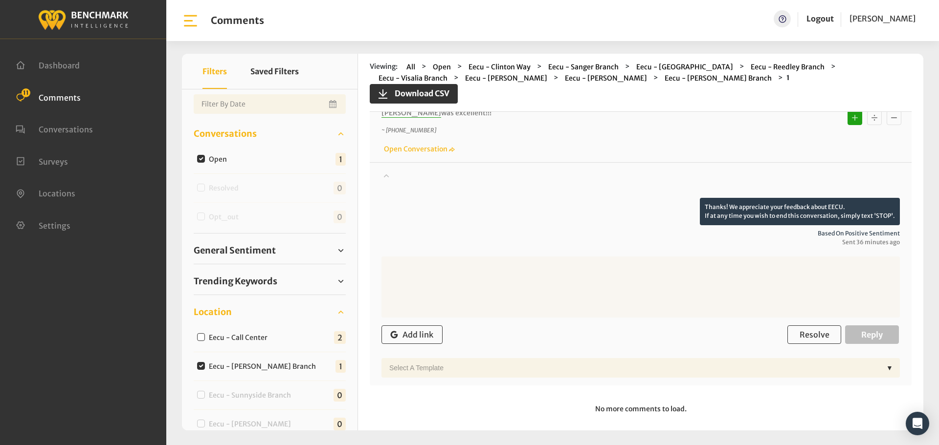
scroll to position [62, 0]
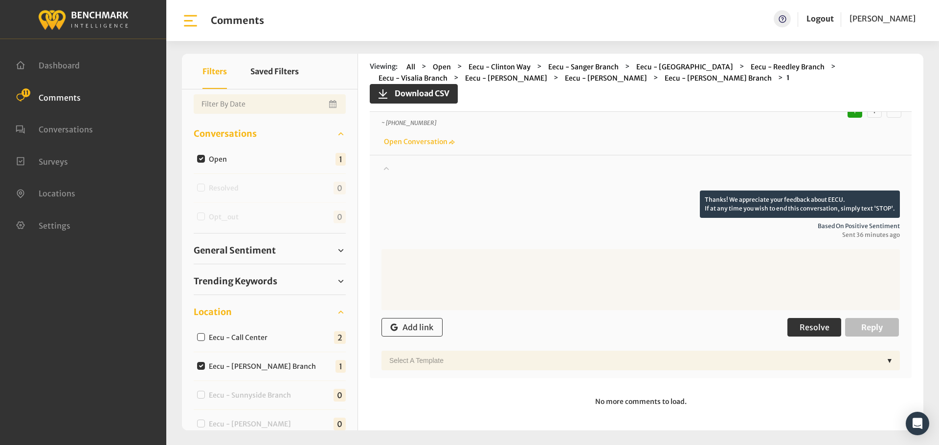
click at [799, 325] on span "Resolve" at bounding box center [814, 328] width 30 height 10
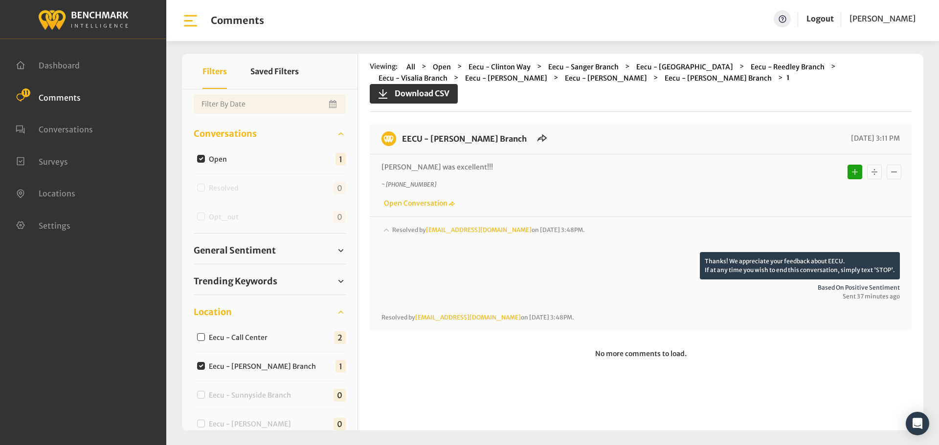
scroll to position [0, 0]
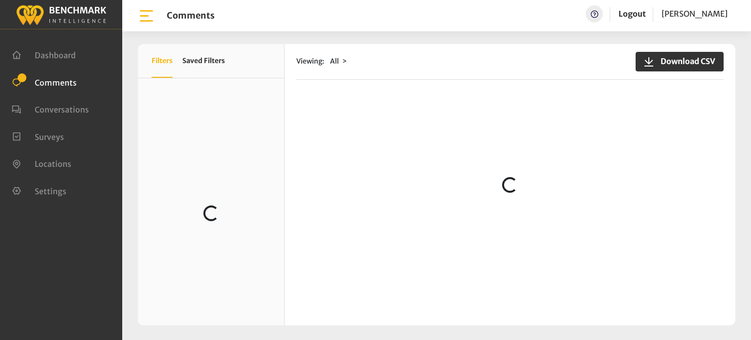
scroll to position [64, 0]
click at [277, 287] on div "X Filters Saved Filters Loading... Viewing: All" at bounding box center [436, 184] width 597 height 281
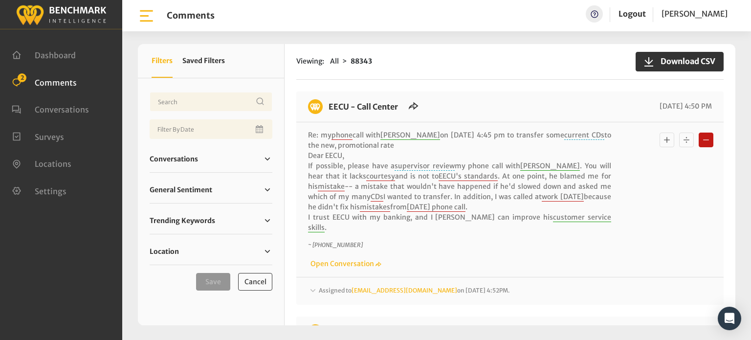
click at [317, 285] on icon at bounding box center [313, 291] width 10 height 12
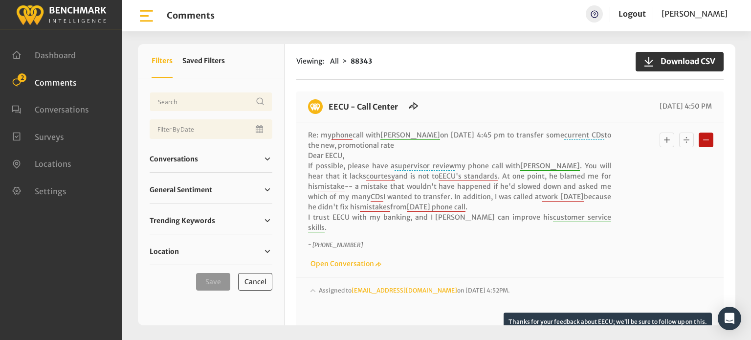
drag, startPoint x: 730, startPoint y: 74, endPoint x: 732, endPoint y: 108, distance: 33.8
click at [732, 108] on div "Viewing: All 88343 Download CSV EECU - Call Center 09/10/2025 4:50 PM Re: my ph…" at bounding box center [510, 184] width 451 height 281
click at [736, 107] on div "Download CSV X Filters Saved Filters Conversations" at bounding box center [436, 184] width 629 height 310
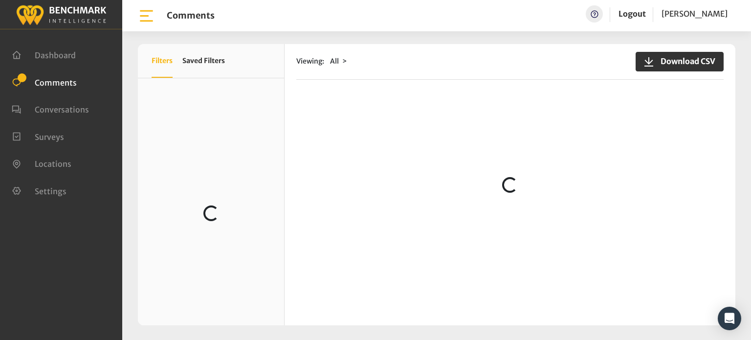
scroll to position [156, 0]
